Goal: Information Seeking & Learning: Understand process/instructions

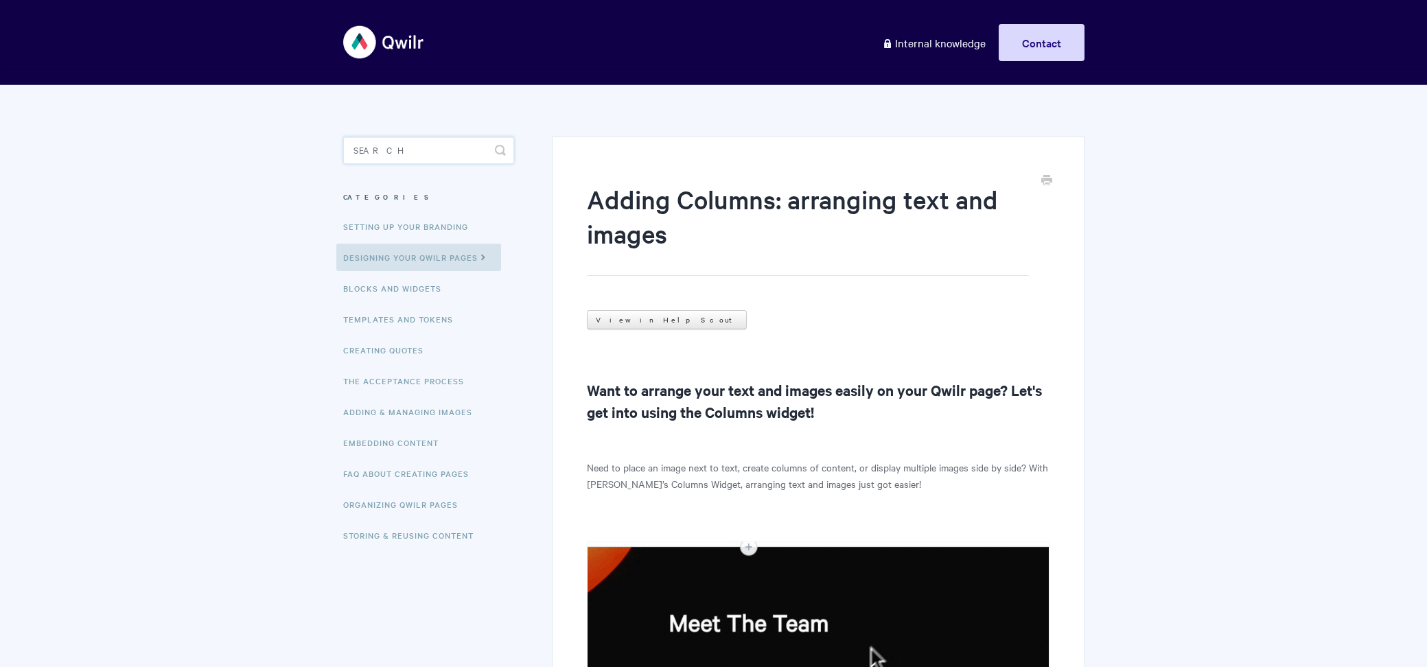
click at [409, 146] on input "Search" at bounding box center [428, 150] width 171 height 27
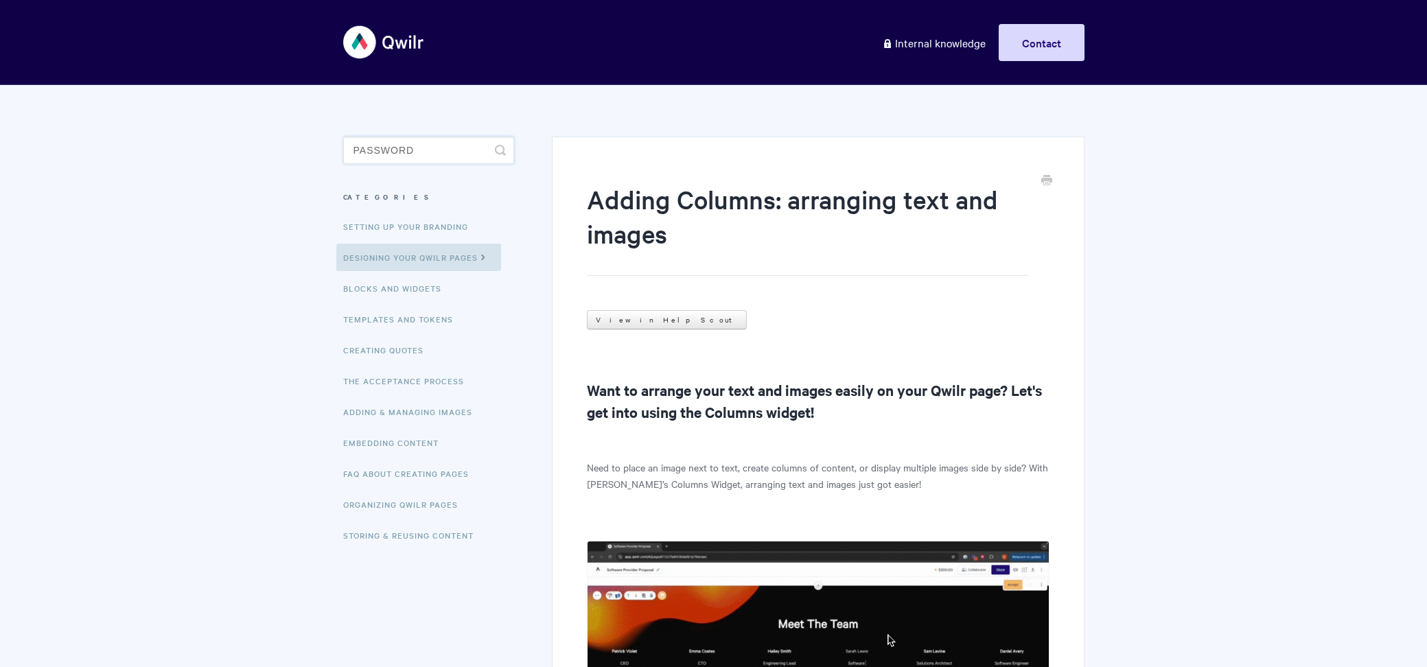
type input "password"
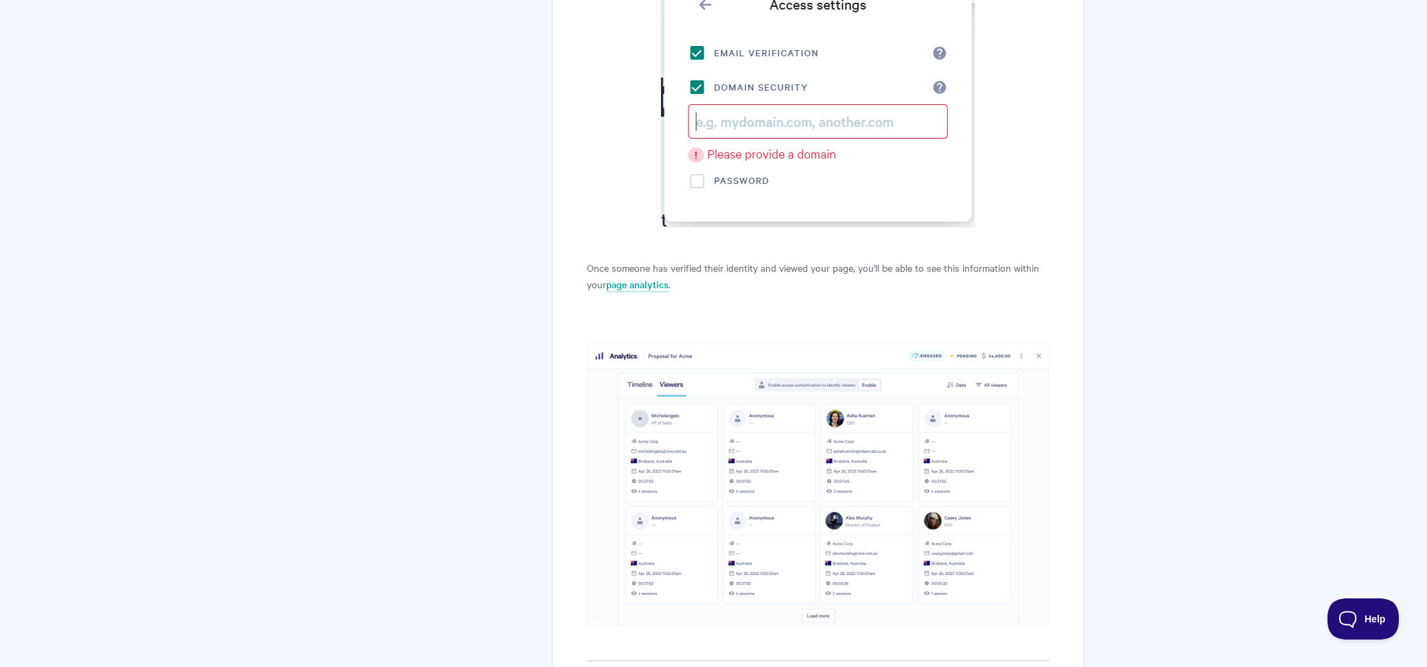
scroll to position [5043, 0]
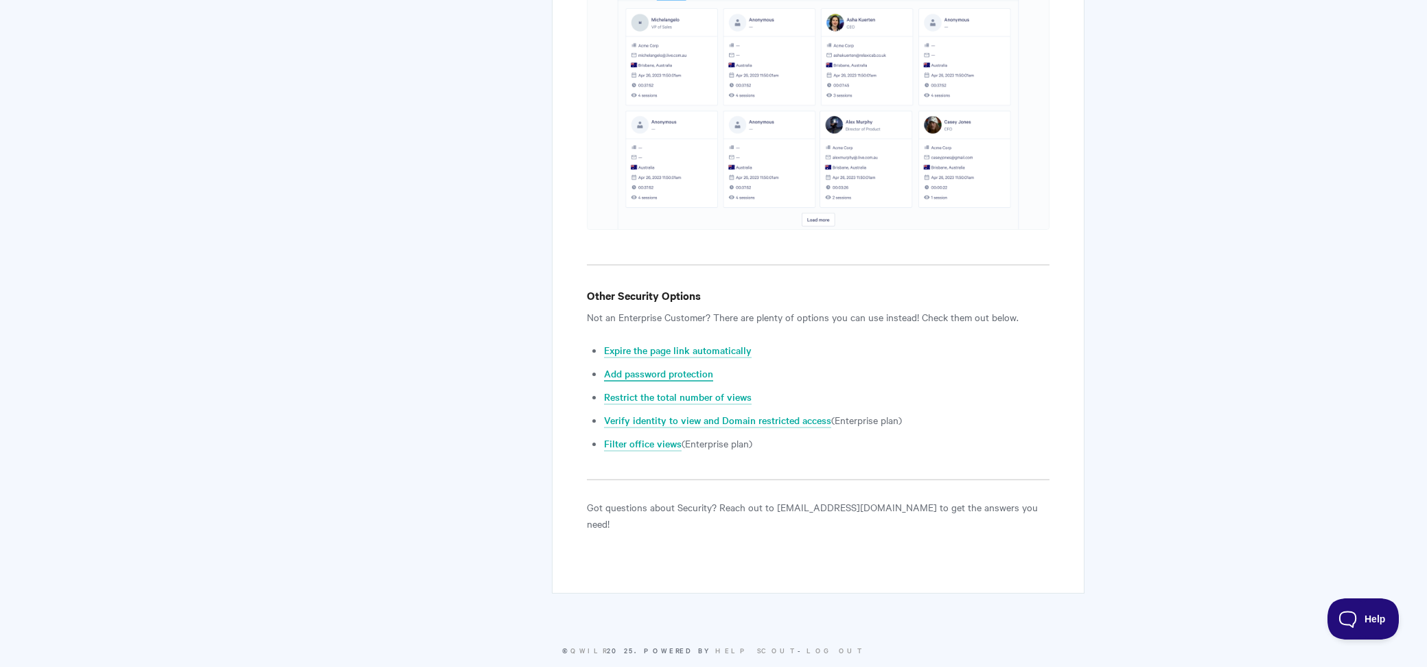
click at [675, 367] on link "Add password protection" at bounding box center [658, 374] width 109 height 15
